Goal: Information Seeking & Learning: Learn about a topic

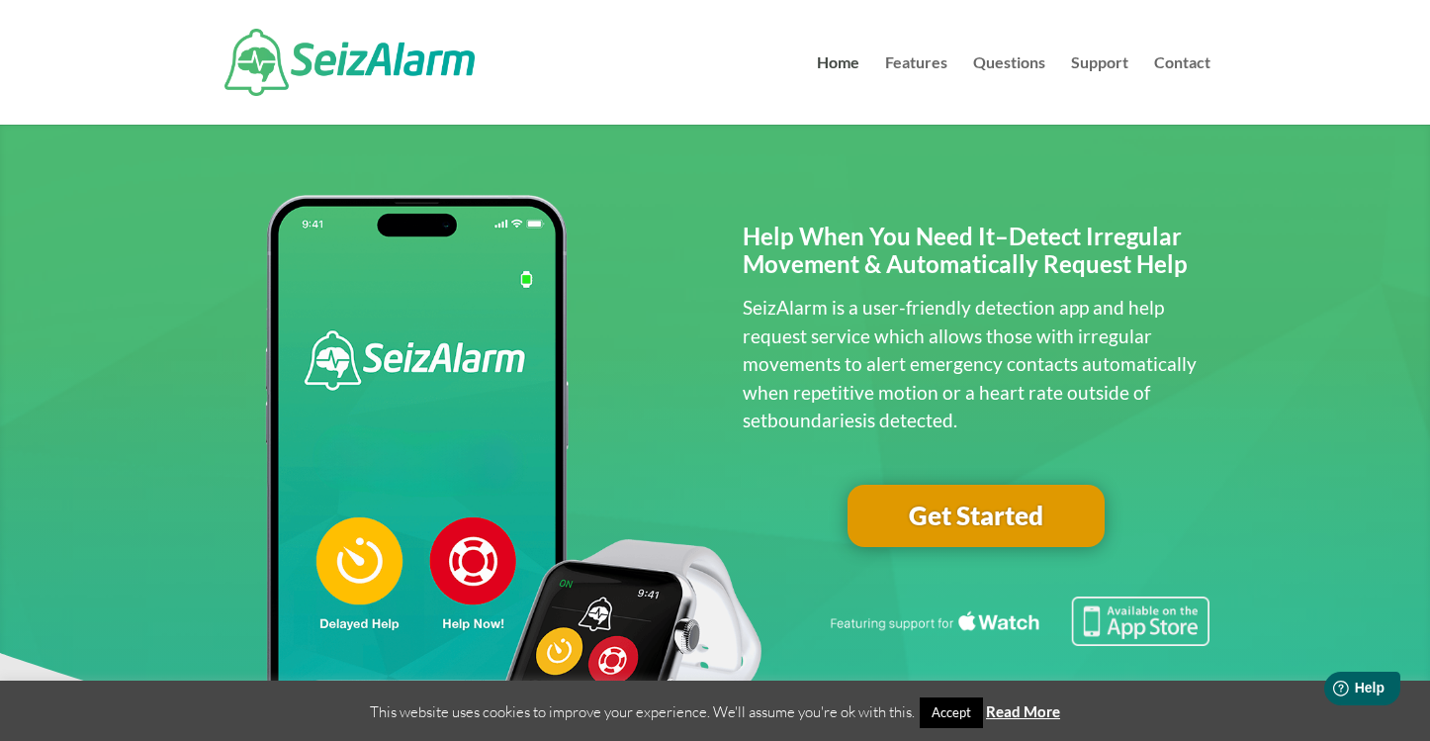
click at [973, 298] on p "SeizAlarm is a user-friendly detection app and help request service which allow…" at bounding box center [977, 364] width 468 height 141
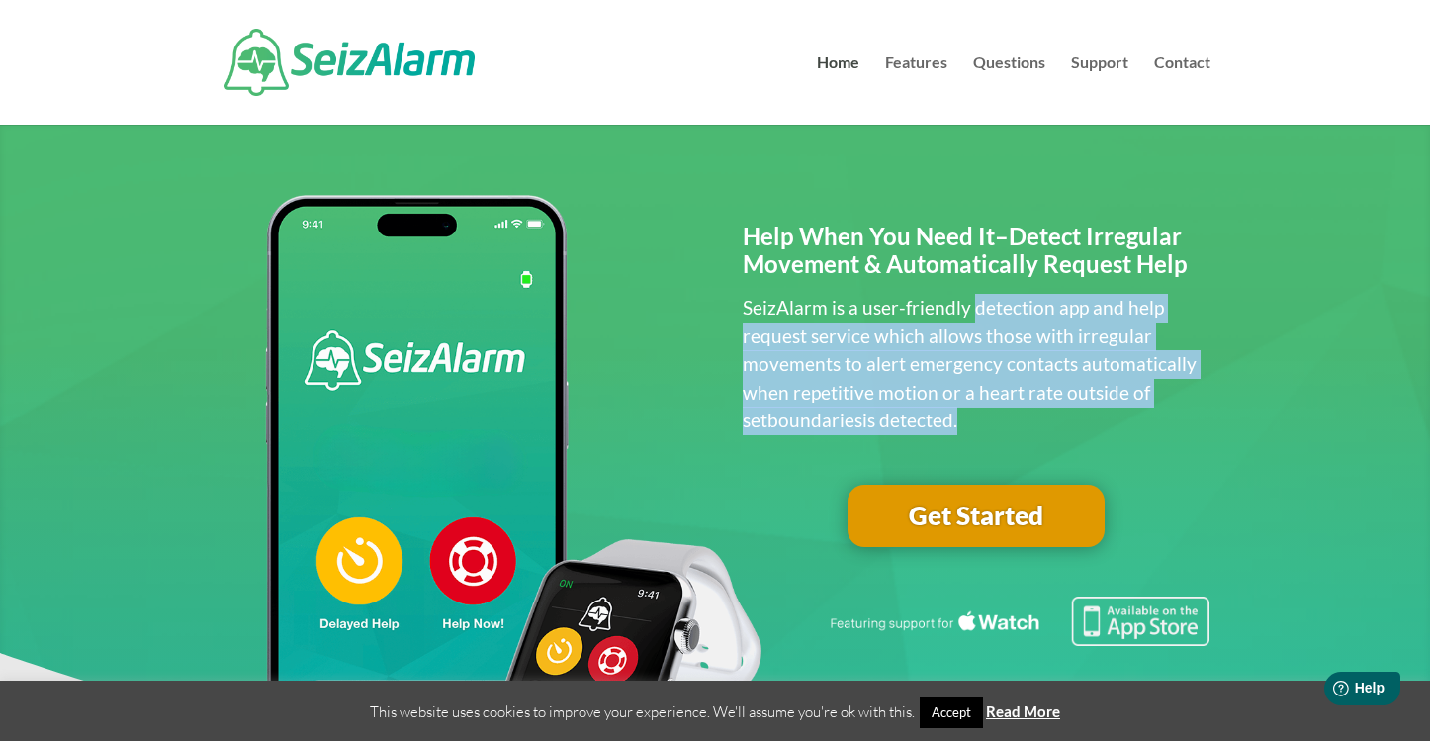
drag, startPoint x: 973, startPoint y: 298, endPoint x: 1021, endPoint y: 422, distance: 133.7
click at [1021, 422] on p "SeizAlarm is a user-friendly detection app and help request service which allow…" at bounding box center [977, 364] width 468 height 141
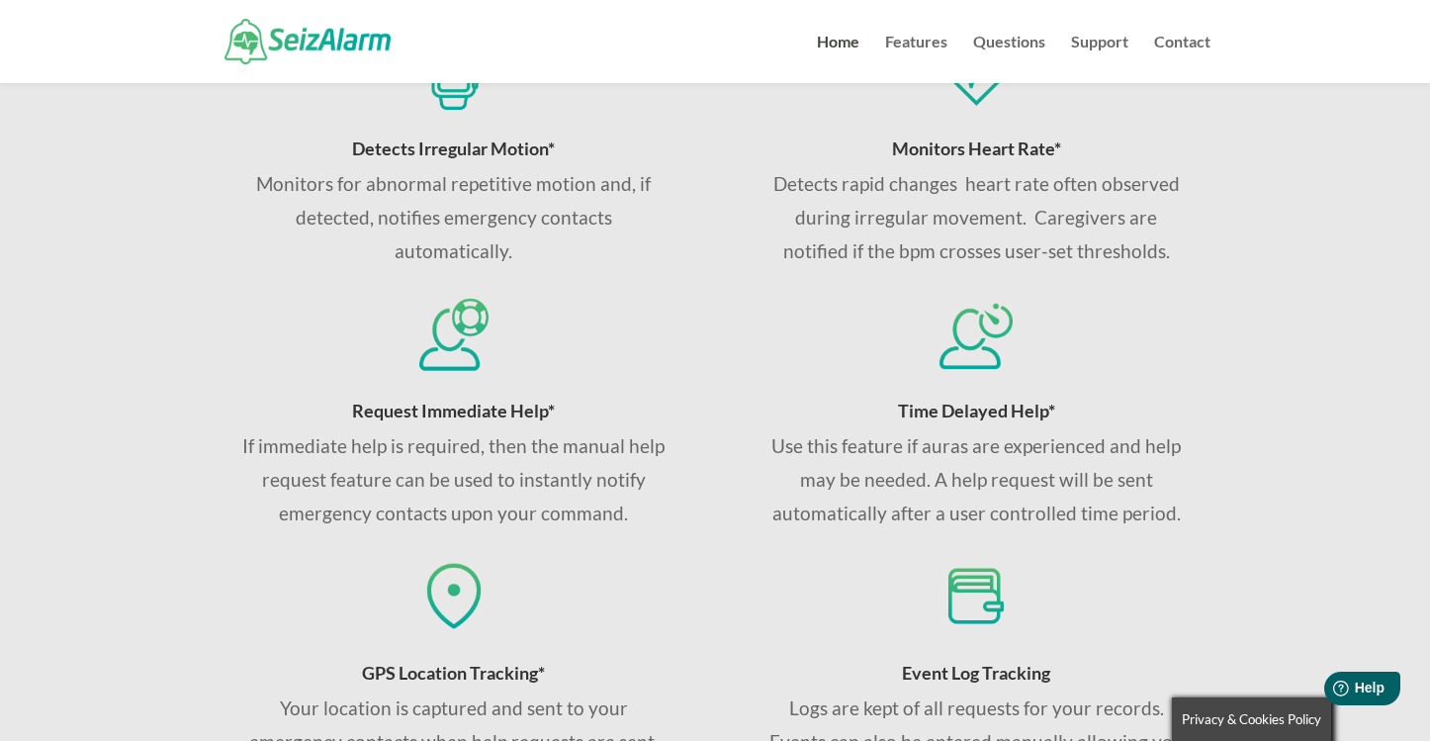
scroll to position [761, 0]
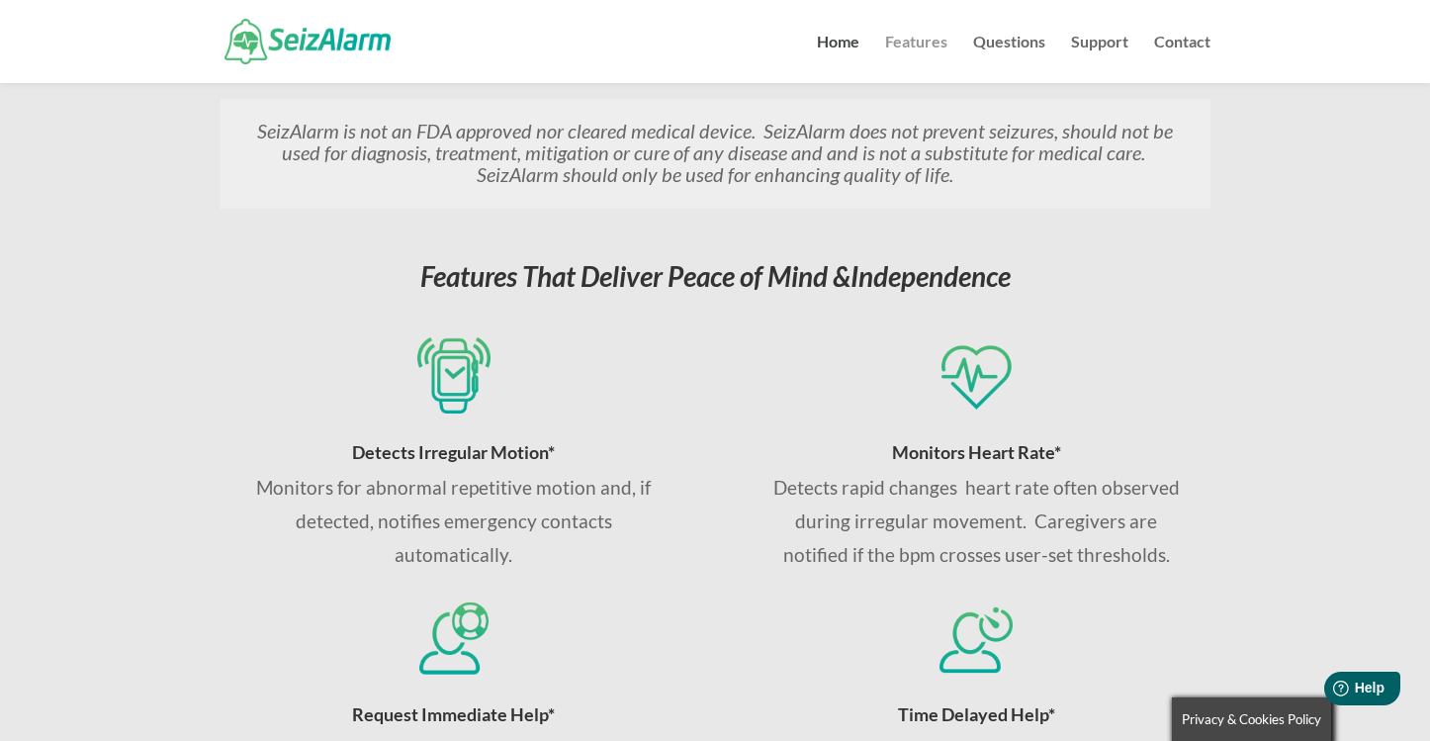
click at [908, 42] on link "Features" at bounding box center [916, 59] width 62 height 48
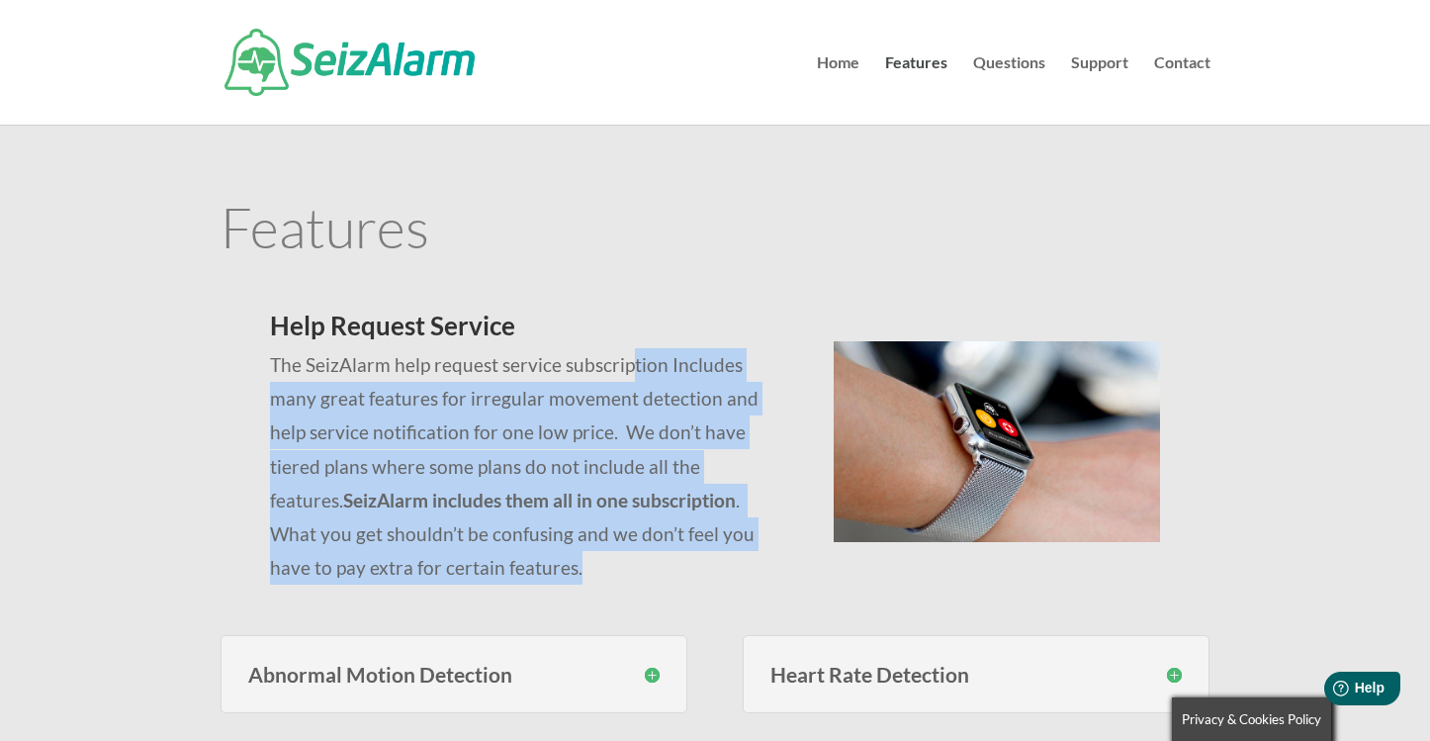
drag, startPoint x: 624, startPoint y: 374, endPoint x: 719, endPoint y: 565, distance: 213.1
click at [719, 565] on p "The SeizAlarm help request service subscription Includes many great features fo…" at bounding box center [527, 466] width 515 height 236
click at [999, 65] on link "Questions" at bounding box center [1009, 89] width 72 height 69
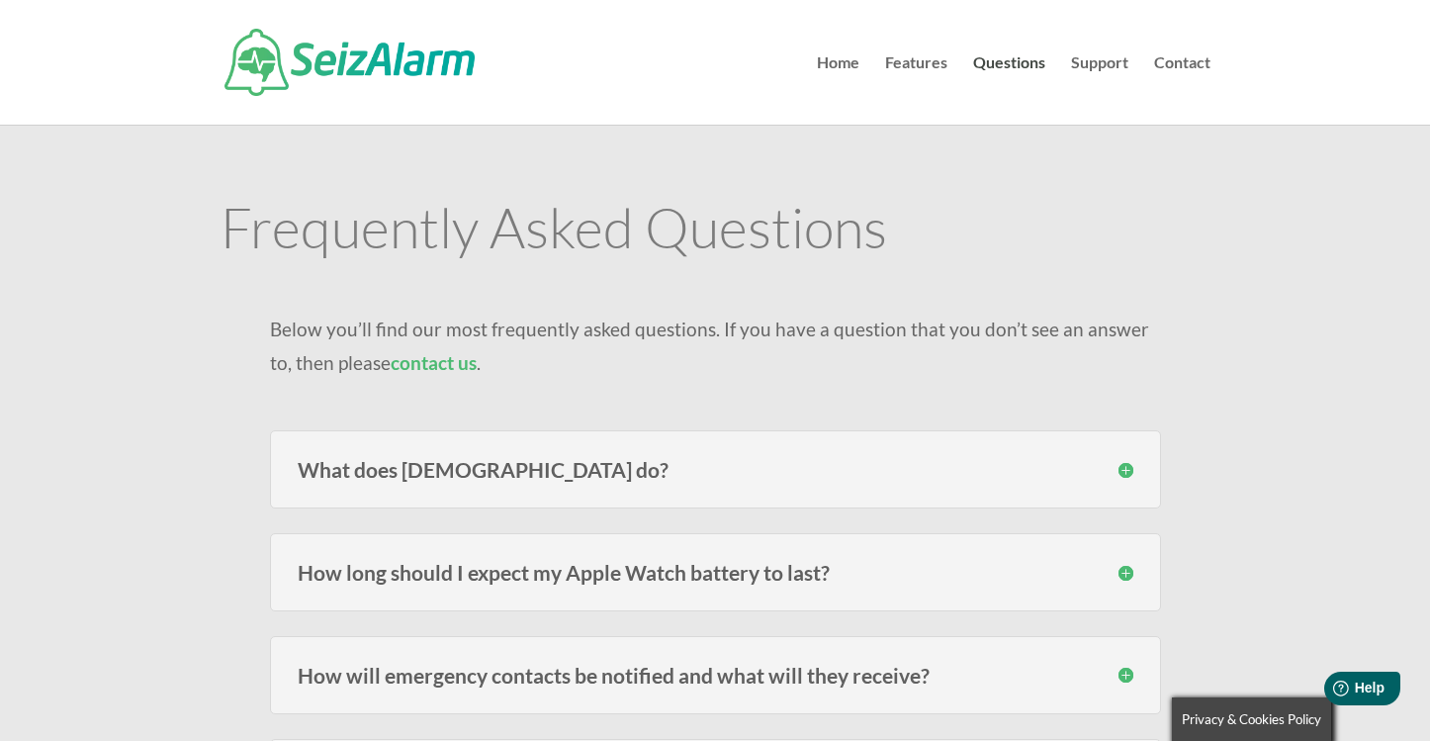
click at [1127, 488] on div "What does SeizAlarm do? SeizAlarm detects irregular/abnormal movement and can a…" at bounding box center [715, 469] width 891 height 78
click at [1134, 477] on div "What does SeizAlarm do? SeizAlarm detects irregular/abnormal movement and can a…" at bounding box center [715, 469] width 891 height 78
click at [1126, 474] on h3 "What does SeizAlarm do?" at bounding box center [715, 469] width 835 height 21
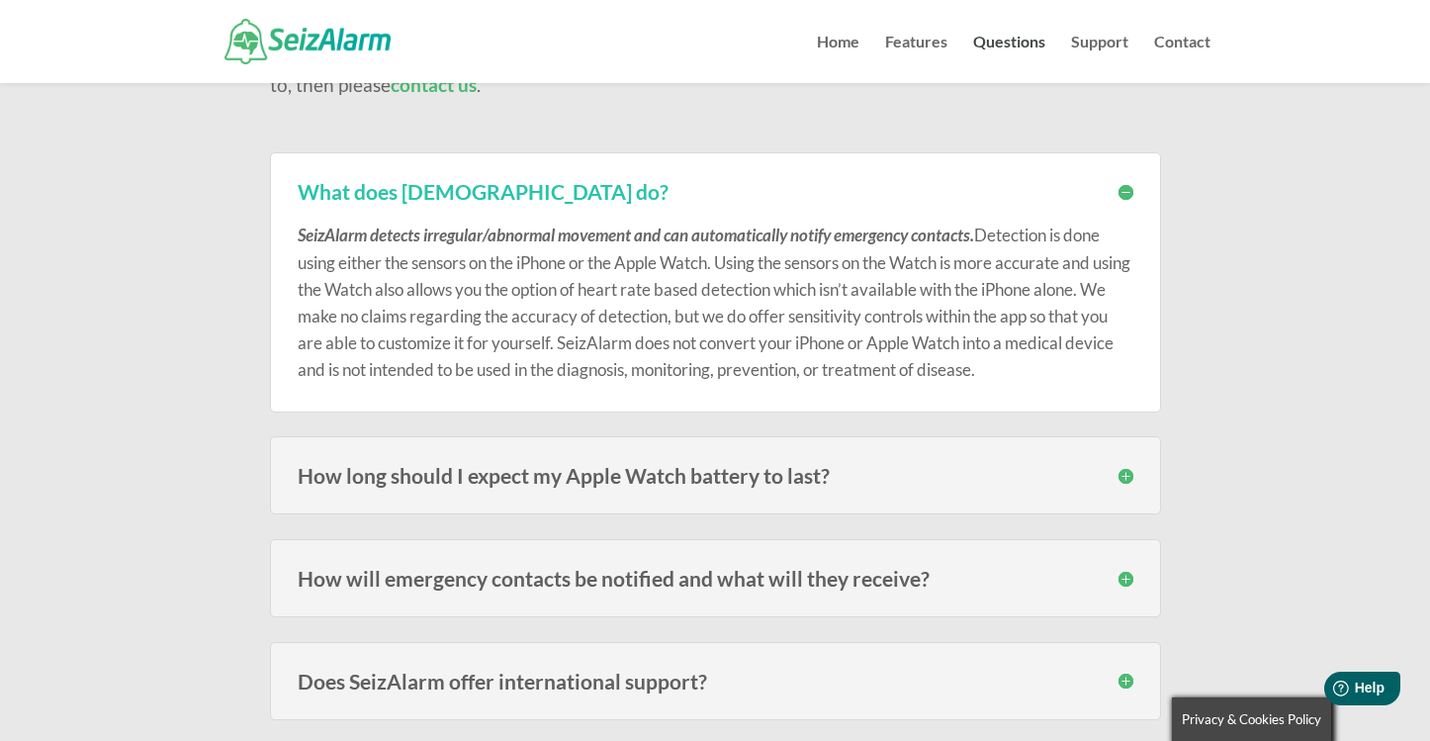
scroll to position [236, 0]
drag, startPoint x: 688, startPoint y: 261, endPoint x: 909, endPoint y: 384, distance: 252.3
click at [909, 384] on div "What does SeizAlarm do? SeizAlarm detects irregular/abnormal movement and can a…" at bounding box center [715, 280] width 891 height 259
click at [875, 320] on p "SeizAlarm detects irregular/abnormal movement and can automatically notify emer…" at bounding box center [715, 300] width 835 height 161
click at [1130, 483] on h3 "How long should I expect my Apple Watch battery to last?" at bounding box center [715, 474] width 835 height 21
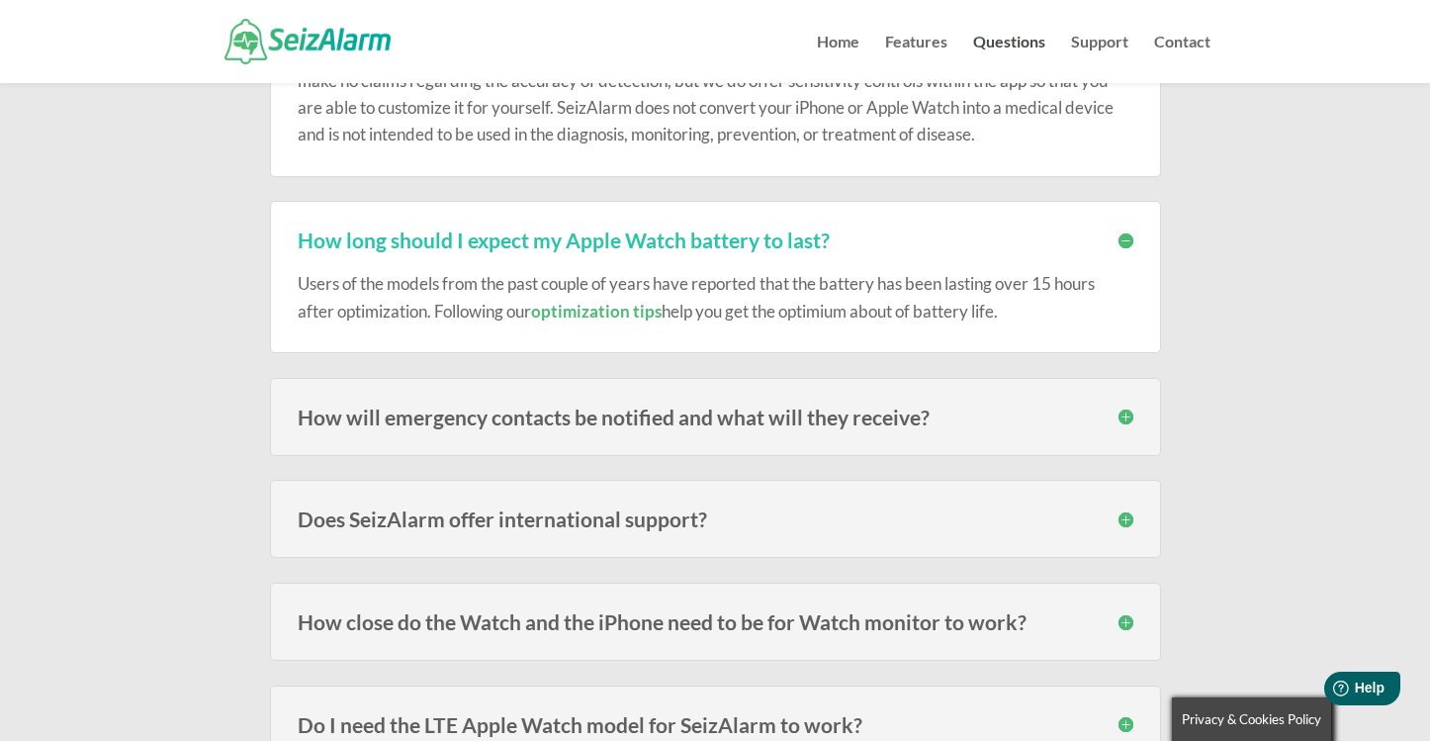
scroll to position [473, 0]
click at [1121, 421] on h3 "How will emergency contacts be notified and what will they receive?" at bounding box center [715, 414] width 835 height 21
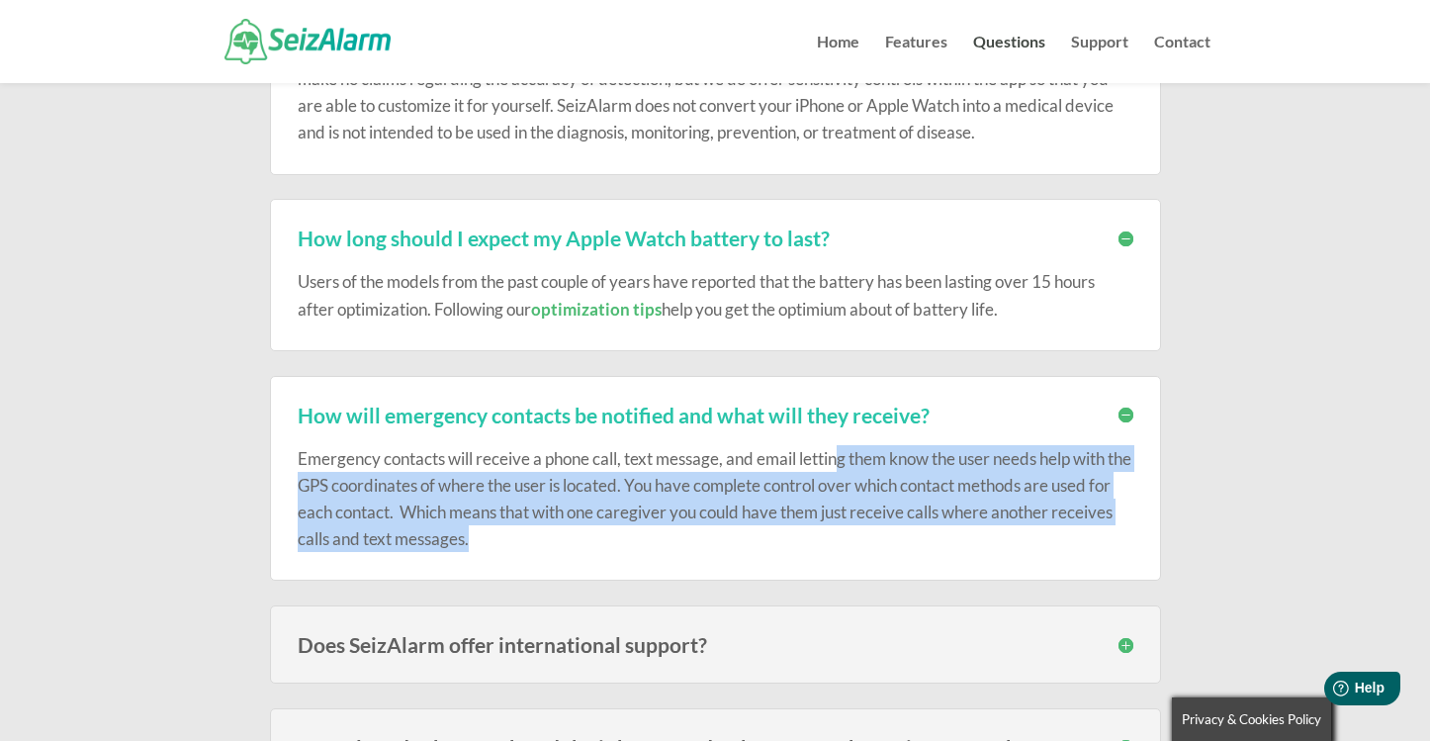
drag, startPoint x: 839, startPoint y: 458, endPoint x: 892, endPoint y: 563, distance: 117.2
click at [892, 563] on div "How will emergency contacts be notified and what will they receive? Emergency c…" at bounding box center [715, 479] width 891 height 206
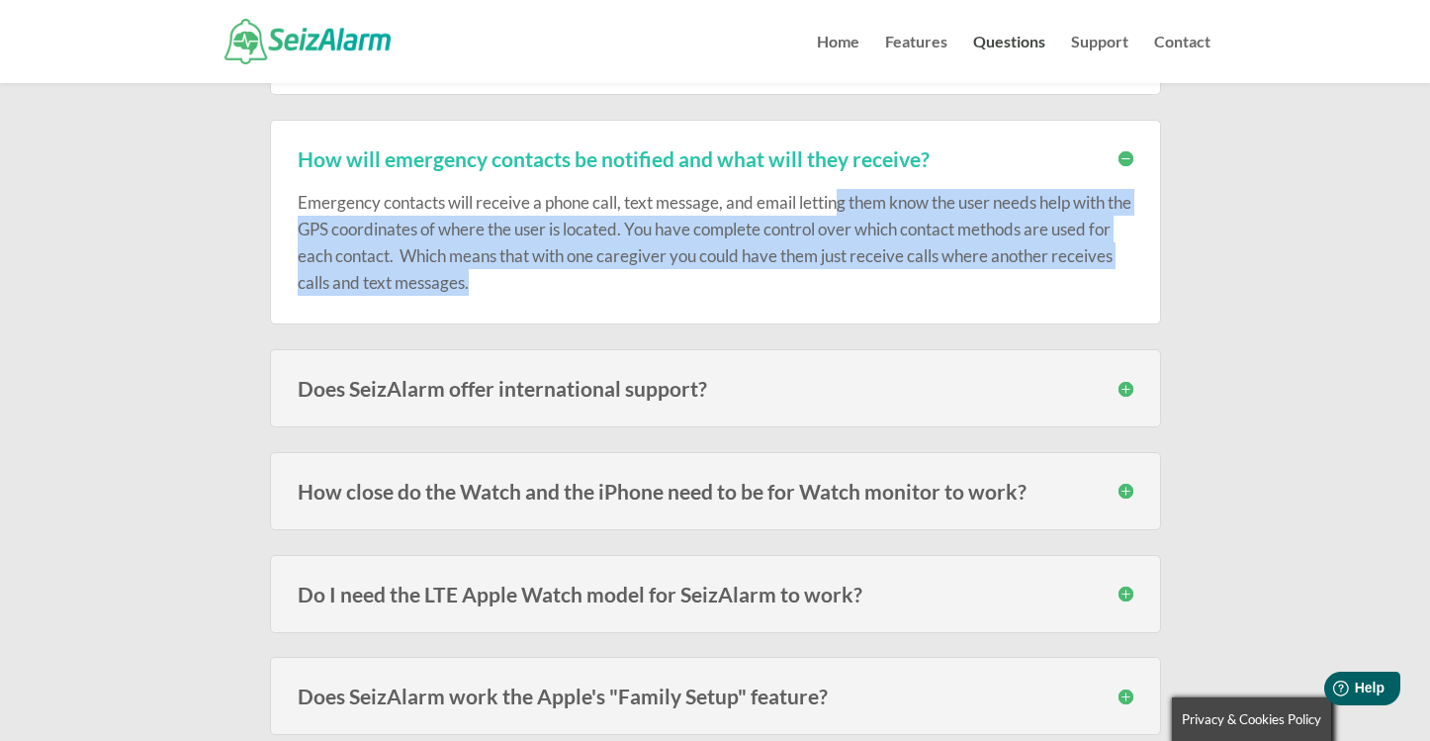
scroll to position [733, 0]
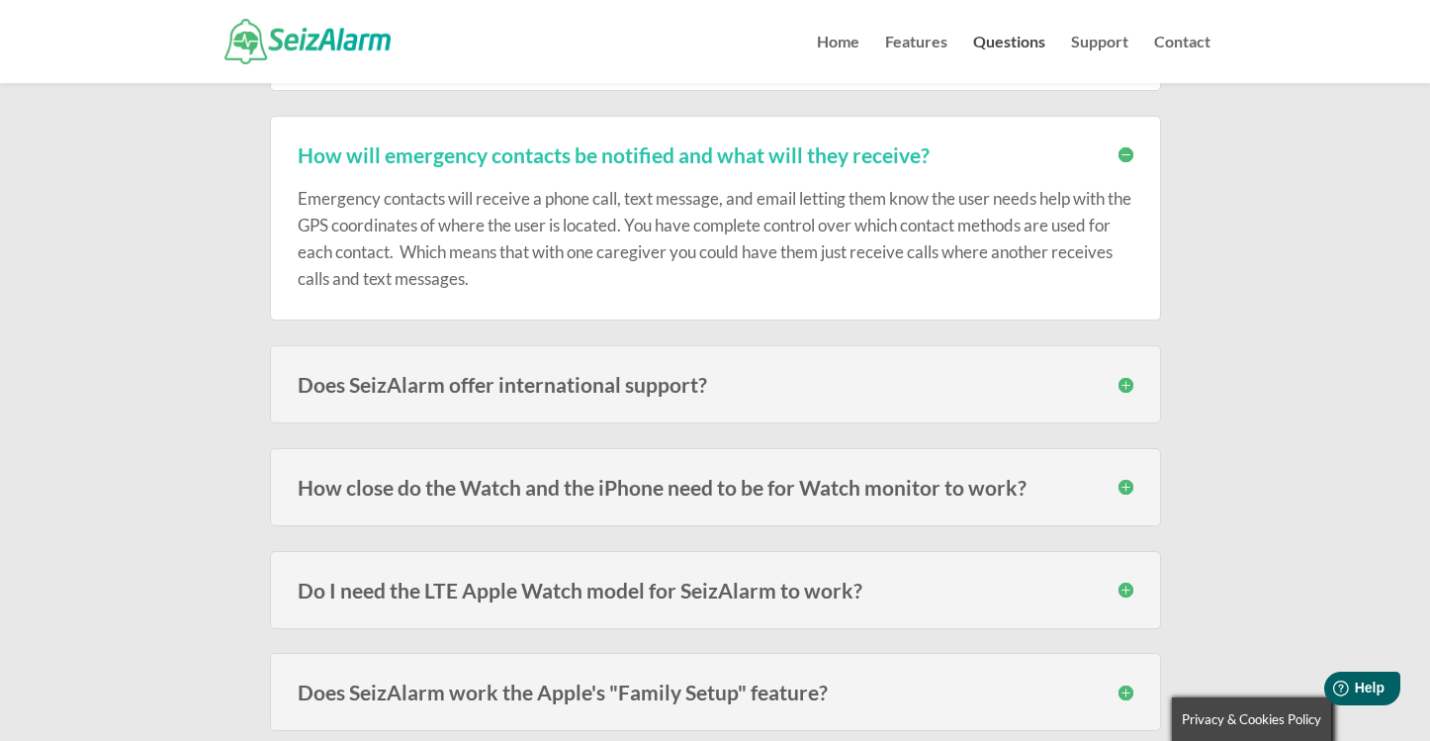
click at [1111, 383] on h3 "Does SeizAlarm offer international support?" at bounding box center [715, 384] width 835 height 21
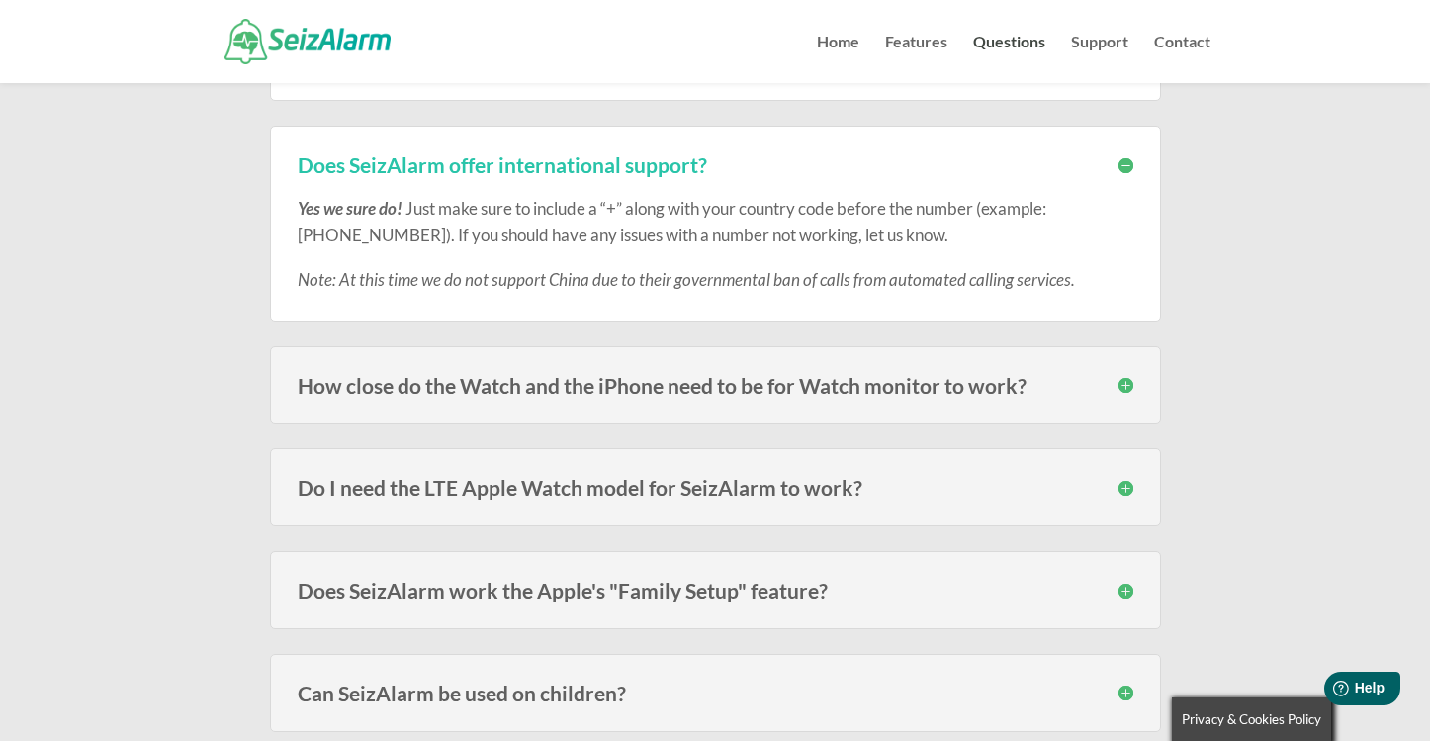
scroll to position [965, 0]
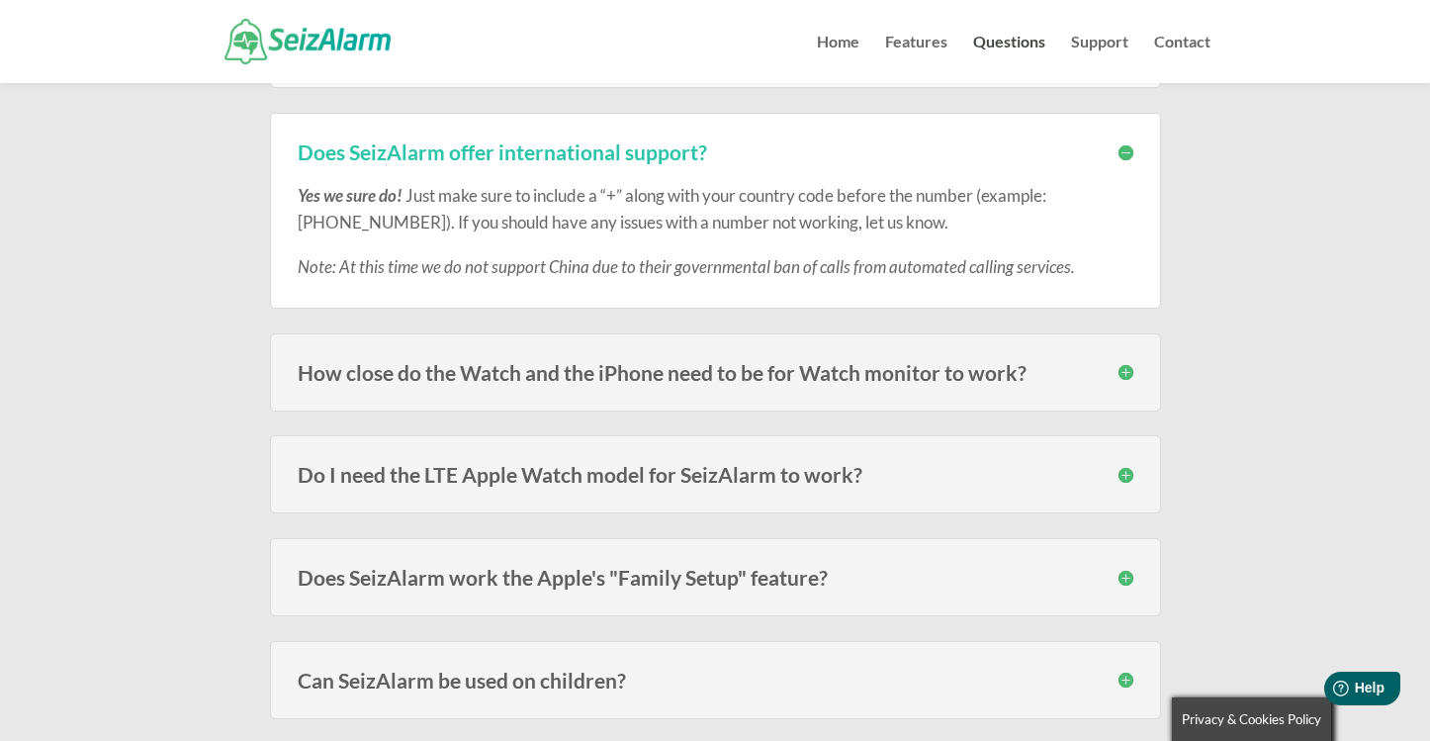
click at [1120, 372] on h3 "How close do the Watch and the iPhone need to be for Watch monitor to work?" at bounding box center [715, 372] width 835 height 21
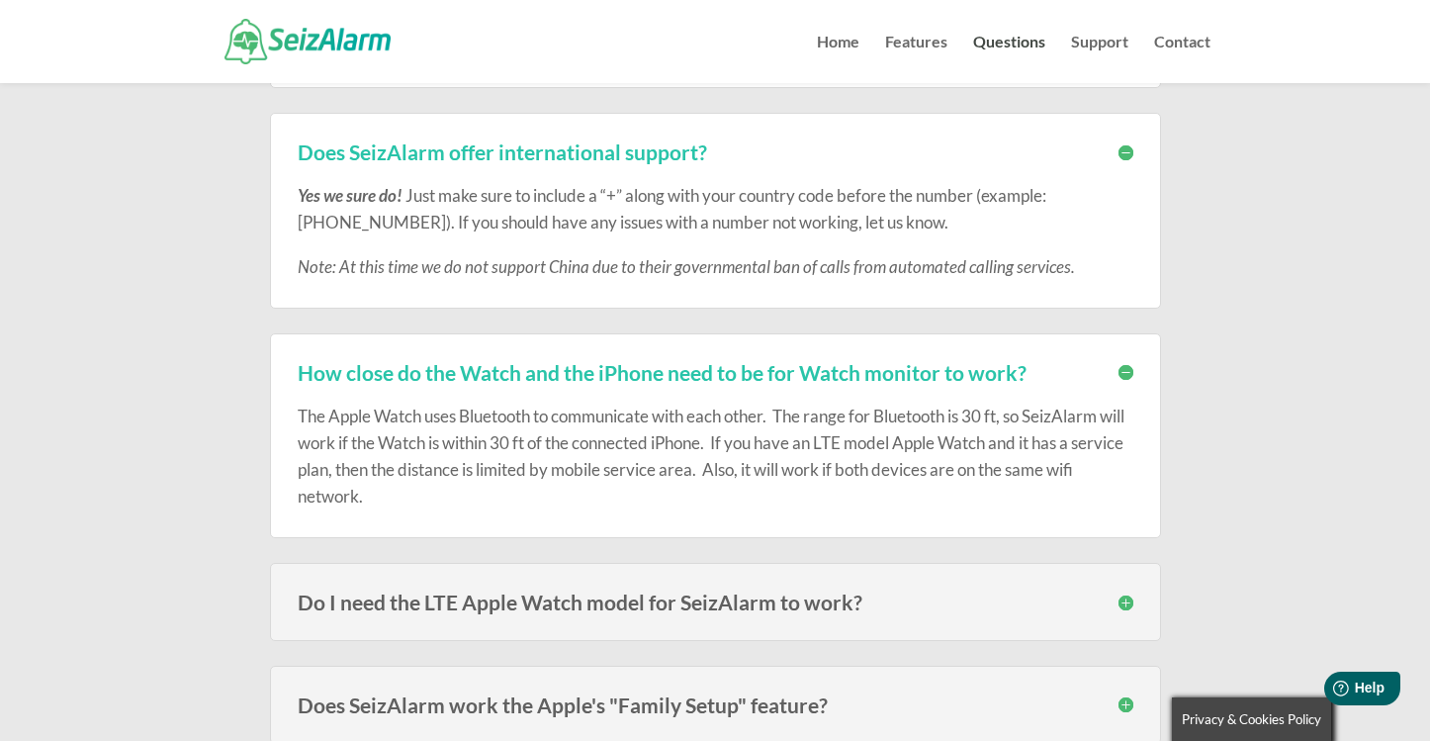
drag, startPoint x: 637, startPoint y: 417, endPoint x: 699, endPoint y: 497, distance: 101.5
click at [699, 497] on p "The Apple Watch uses Bluetooth to communicate with each other. The range for Bl…" at bounding box center [715, 456] width 835 height 108
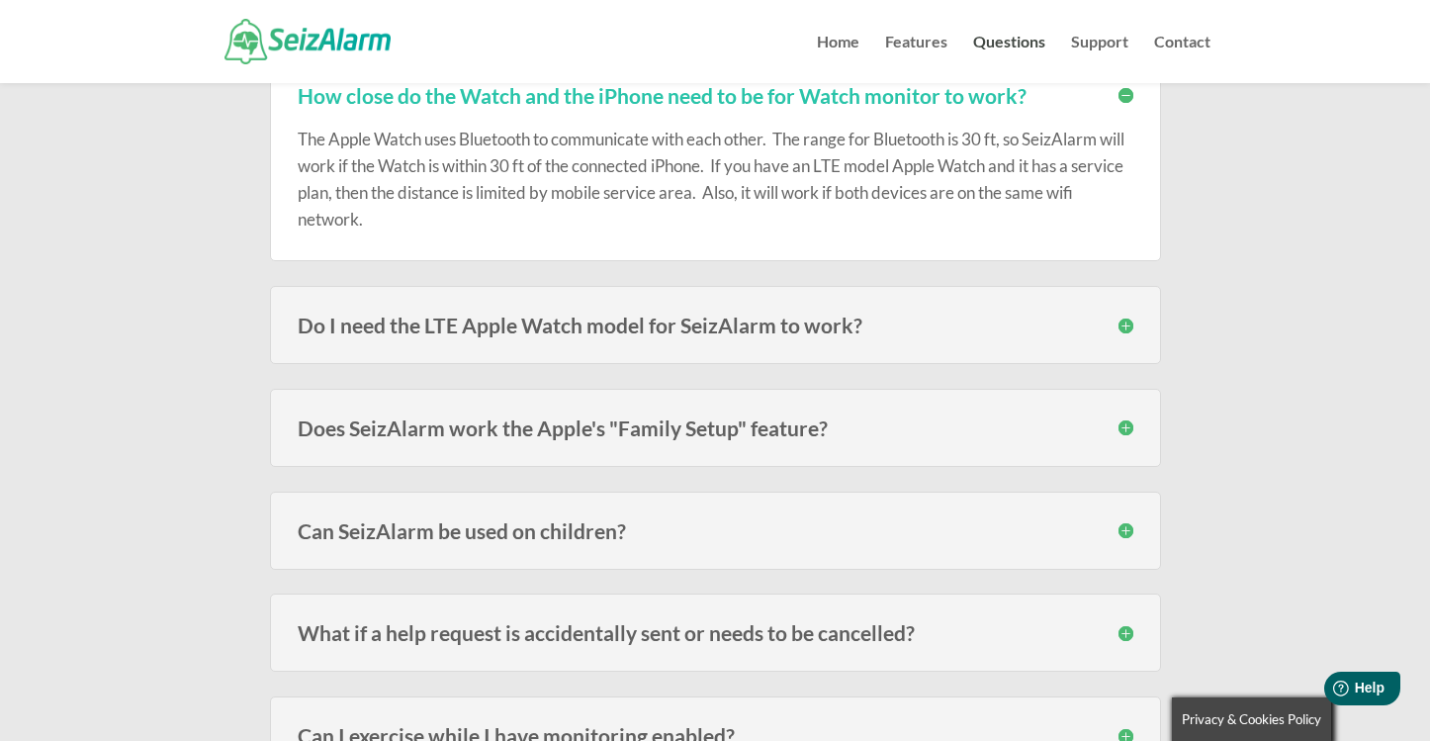
scroll to position [1248, 0]
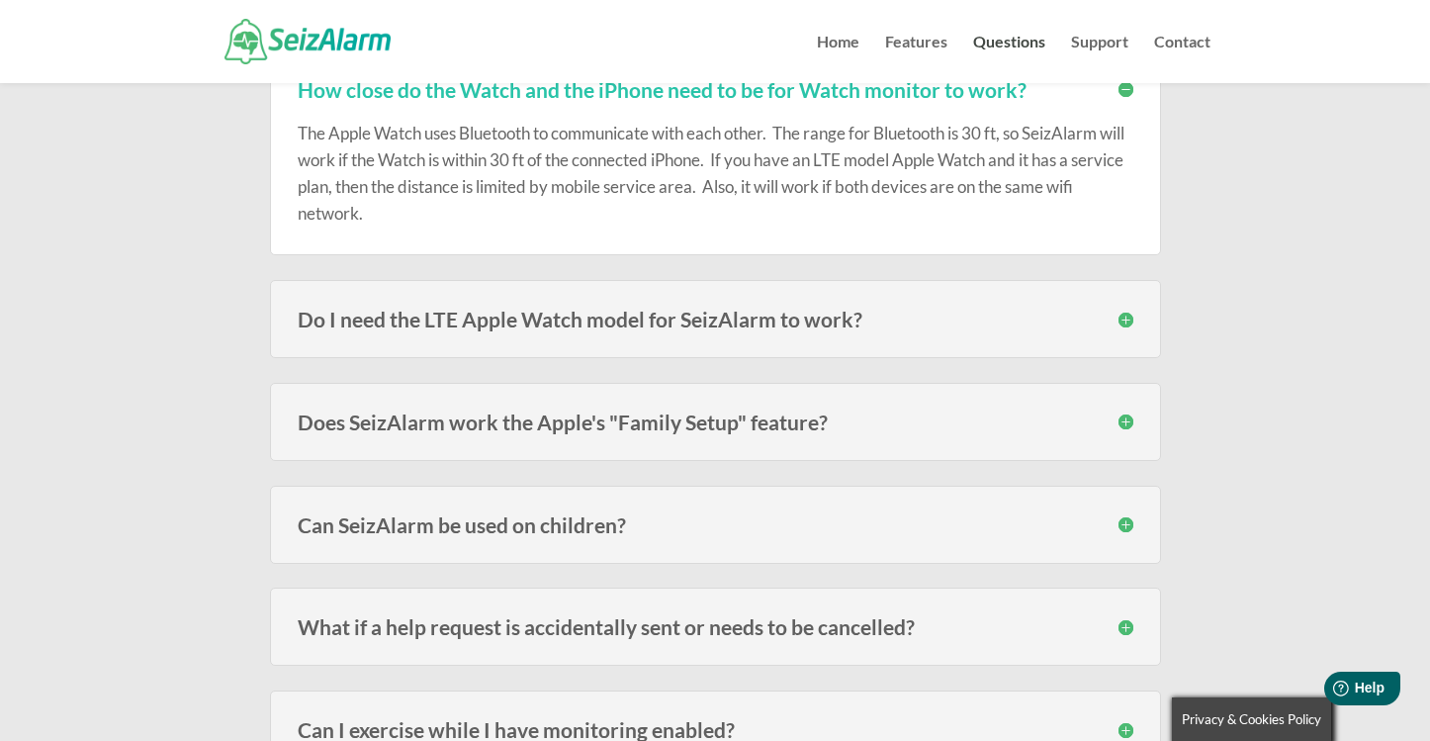
click at [1093, 339] on div "Do I need the LTE Apple Watch model for SeizAlarm to work? No, you do not. Thou…" at bounding box center [715, 319] width 891 height 78
click at [1116, 329] on div "Do I need the LTE Apple Watch model for SeizAlarm to work? No, you do not. Thou…" at bounding box center [715, 319] width 891 height 78
click at [1120, 323] on h3 "Do I need the LTE Apple Watch model for SeizAlarm to work?" at bounding box center [715, 318] width 835 height 21
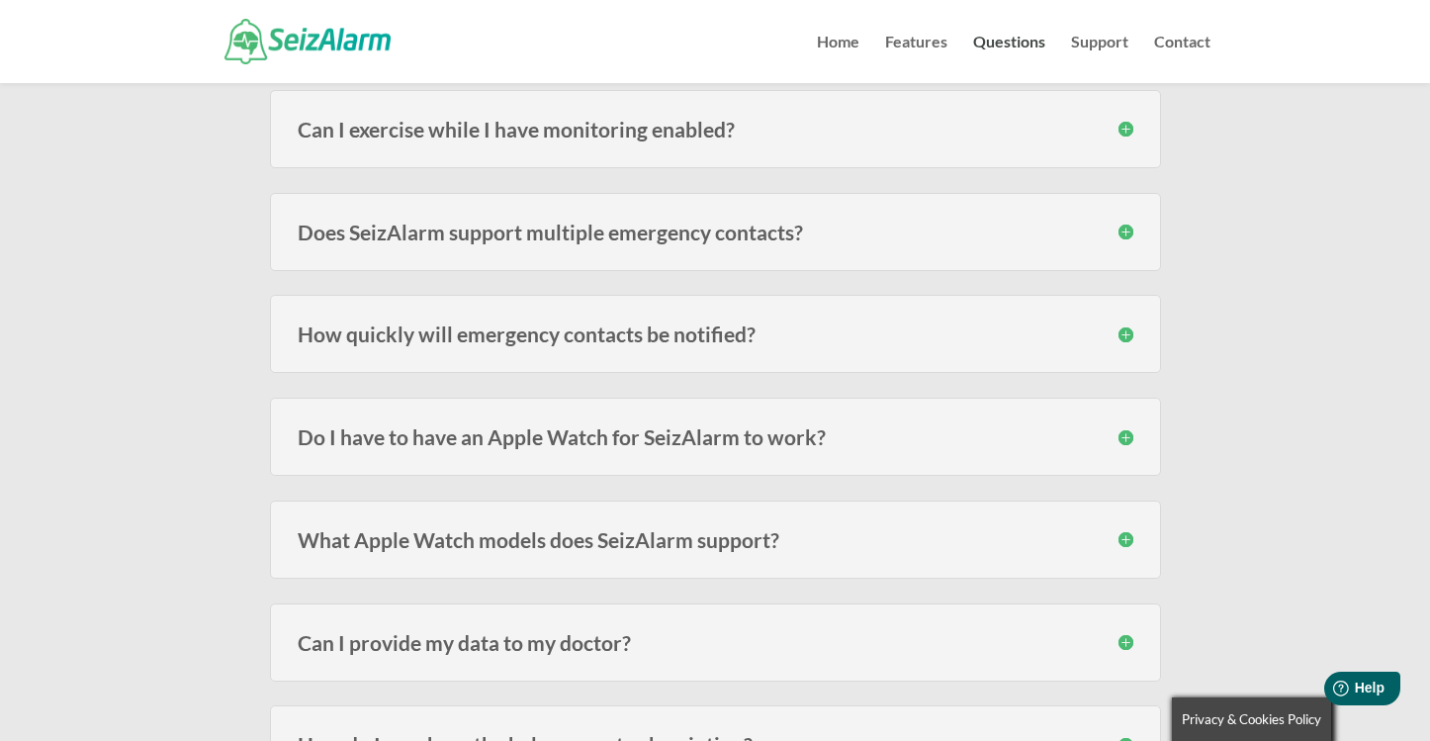
scroll to position [2046, 0]
